Goal: Task Accomplishment & Management: Manage account settings

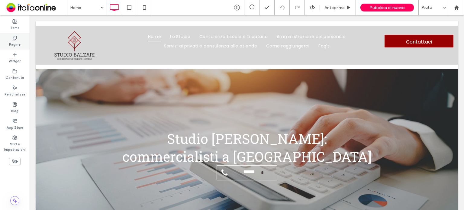
drag, startPoint x: 24, startPoint y: 40, endPoint x: 14, endPoint y: 43, distance: 10.3
click at [24, 40] on div "Pagine" at bounding box center [15, 41] width 30 height 17
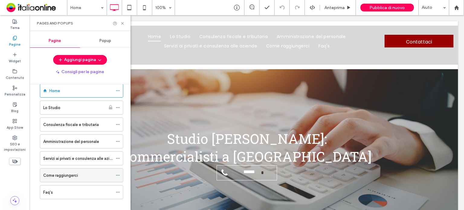
scroll to position [17, 0]
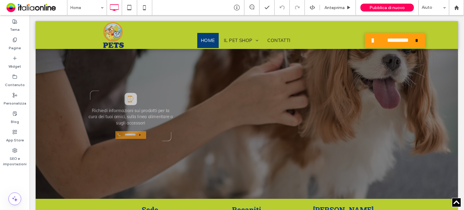
scroll to position [1200, 0]
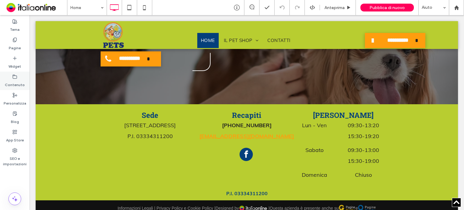
click at [13, 79] on label "Contenuto" at bounding box center [15, 83] width 20 height 8
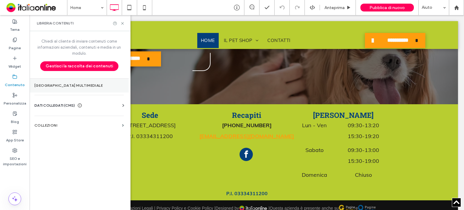
click at [75, 89] on section "[GEOGRAPHIC_DATA] multimediale" at bounding box center [79, 85] width 99 height 14
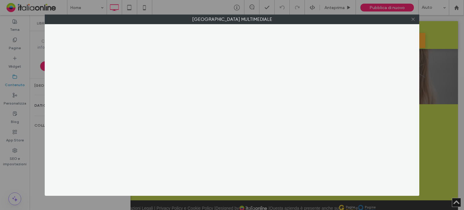
click at [413, 19] on use at bounding box center [412, 19] width 3 height 3
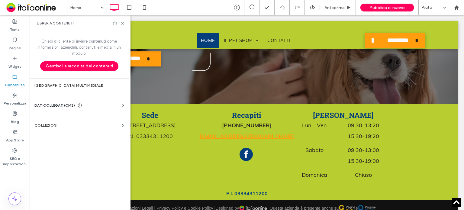
click at [92, 104] on div "DATI COLLEGATI (CMS)" at bounding box center [80, 105] width 92 height 6
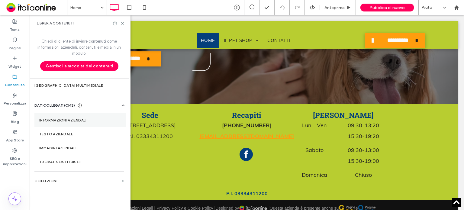
click at [93, 120] on label "Informazioni aziendali" at bounding box center [80, 120] width 82 height 4
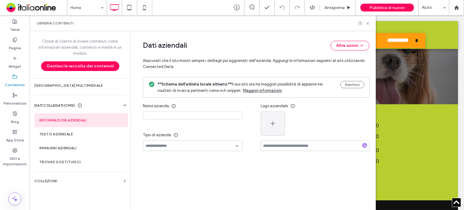
type input "****"
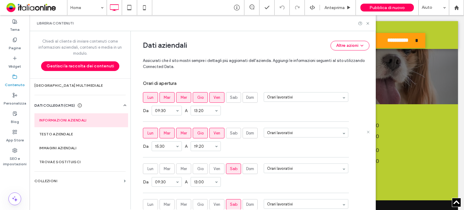
scroll to position [385, 0]
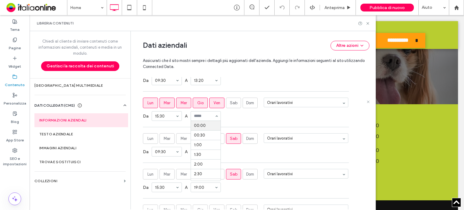
click at [229, 115] on div "Da 15:30 A 00:00 00:30 1:00 1:30 2:00 2:30 3:00 3:30 4:00 4:30 5:00 5:30 6:00 6…" at bounding box center [256, 116] width 226 height 16
type input "*****"
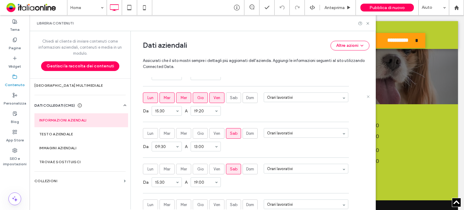
scroll to position [446, 0]
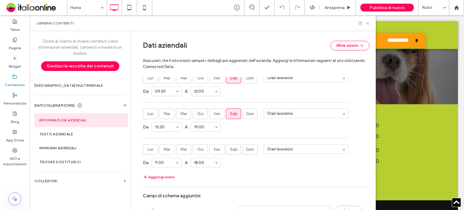
click at [366, 146] on icon at bounding box center [367, 147] width 3 height 3
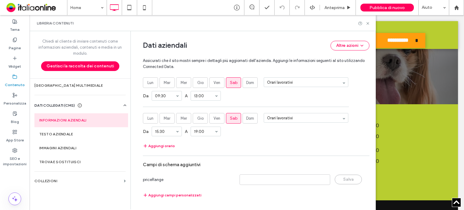
scroll to position [440, 0]
click at [368, 22] on icon at bounding box center [367, 23] width 5 height 5
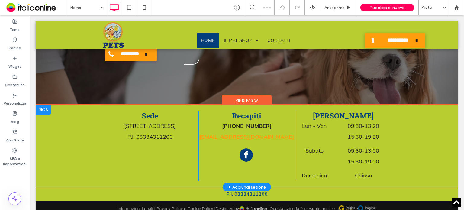
scroll to position [1180, 0]
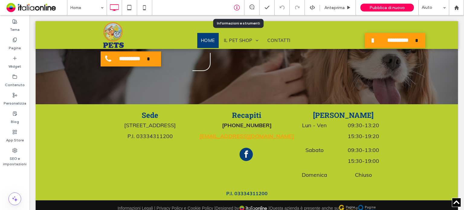
click at [238, 4] on div at bounding box center [236, 7] width 15 height 15
click at [22, 75] on div "Contenuto" at bounding box center [15, 81] width 30 height 18
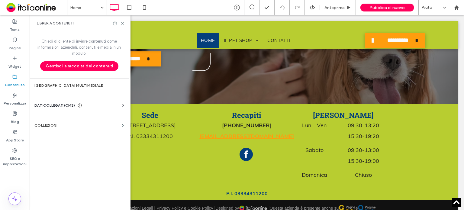
click at [91, 105] on div "DATI COLLEGATI (CMS)" at bounding box center [80, 105] width 92 height 6
click at [92, 103] on div "DATI COLLEGATI (CMS)" at bounding box center [80, 105] width 92 height 6
click at [94, 88] on section "Gestore multimediale" at bounding box center [79, 85] width 99 height 14
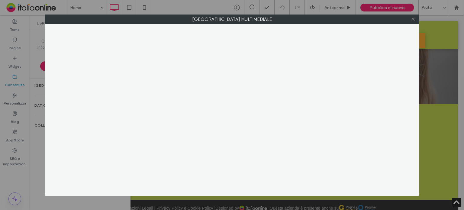
click at [412, 19] on icon at bounding box center [413, 19] width 5 height 5
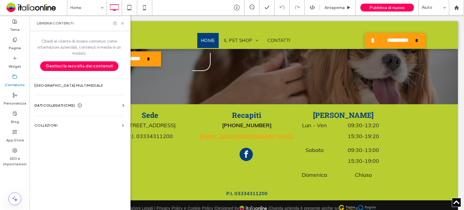
click at [68, 108] on div "Informazioni aziendali Testo aziendale Immagini aziendali Trova e sostituisci" at bounding box center [80, 110] width 92 height 5
click at [69, 104] on span "DATI COLLEGATI (CMS)" at bounding box center [54, 105] width 40 height 6
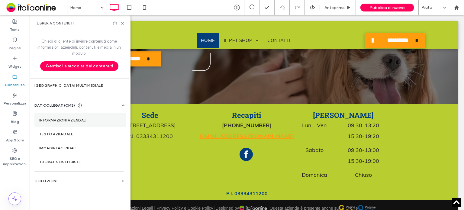
click at [78, 120] on label "Informazioni aziendali" at bounding box center [80, 120] width 82 height 4
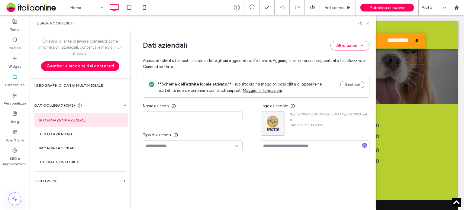
type input "****"
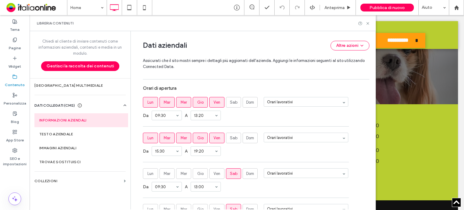
scroll to position [367, 0]
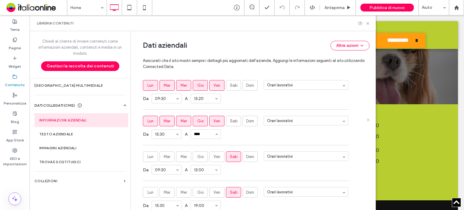
type input "*****"
click at [369, 22] on icon at bounding box center [367, 23] width 5 height 5
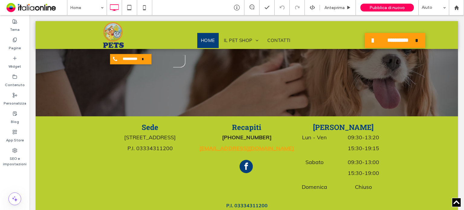
scroll to position [1200, 0]
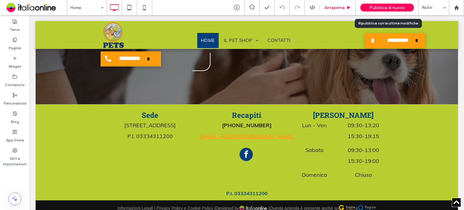
drag, startPoint x: 386, startPoint y: 9, endPoint x: 330, endPoint y: 3, distance: 56.5
click at [386, 9] on span "Pubblica di nuovo" at bounding box center [386, 7] width 35 height 5
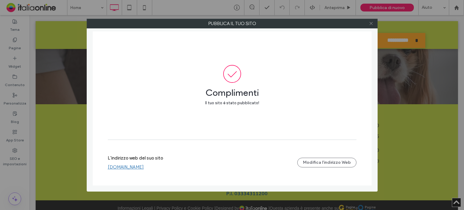
click at [369, 21] on icon at bounding box center [371, 23] width 5 height 5
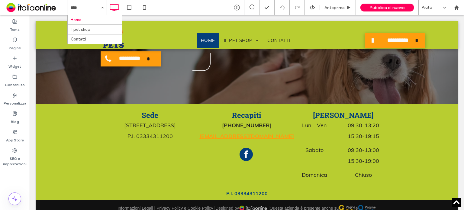
drag, startPoint x: 98, startPoint y: 41, endPoint x: 124, endPoint y: 52, distance: 28.2
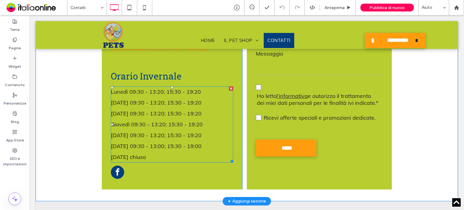
scroll to position [453, 0]
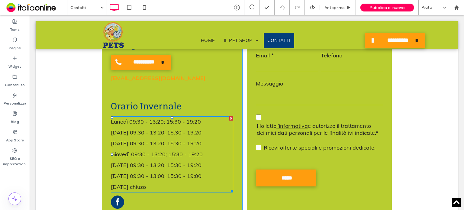
click at [229, 117] on div at bounding box center [231, 118] width 4 height 4
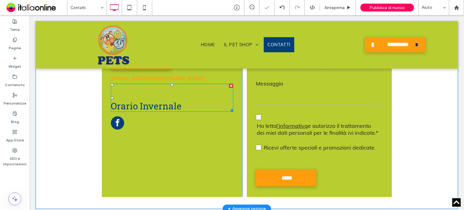
drag, startPoint x: 227, startPoint y: 85, endPoint x: 252, endPoint y: 112, distance: 37.2
click at [229, 85] on div at bounding box center [231, 86] width 4 height 4
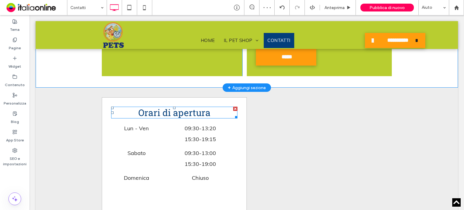
scroll to position [584, 0]
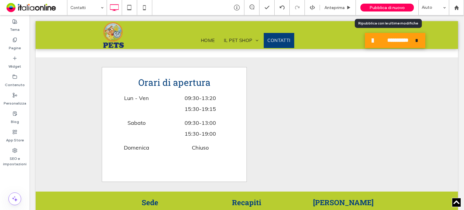
click at [380, 6] on span "Pubblica di nuovo" at bounding box center [386, 7] width 35 height 5
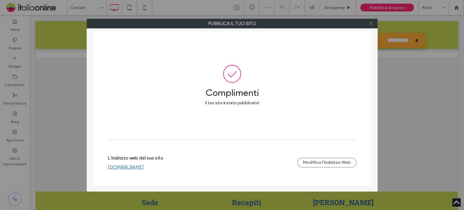
click at [370, 23] on icon at bounding box center [371, 23] width 5 height 5
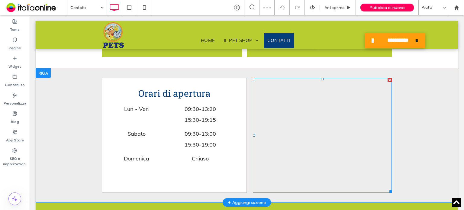
scroll to position [684, 0]
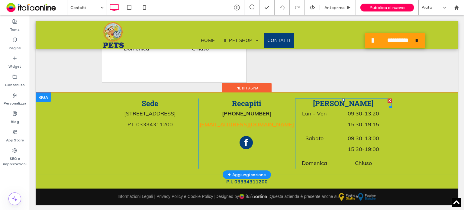
click at [366, 101] on h3 "Orario Estivo" at bounding box center [343, 103] width 97 height 10
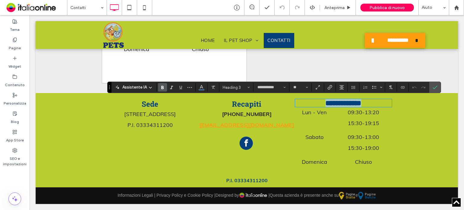
click at [363, 100] on h3 "**********" at bounding box center [343, 103] width 97 height 8
drag, startPoint x: 364, startPoint y: 101, endPoint x: 339, endPoint y: 104, distance: 24.9
click at [339, 104] on h3 "**********" at bounding box center [343, 103] width 97 height 8
click at [432, 85] on icon "Conferma" at bounding box center [434, 87] width 5 height 5
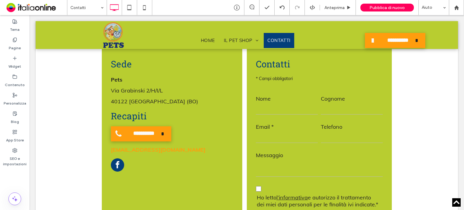
scroll to position [362, 0]
click at [393, 8] on span "Pubblica di nuovo" at bounding box center [386, 7] width 35 height 5
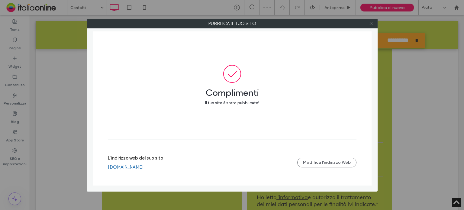
click at [370, 21] on icon at bounding box center [371, 23] width 5 height 5
